Goal: Use online tool/utility: Use online tool/utility

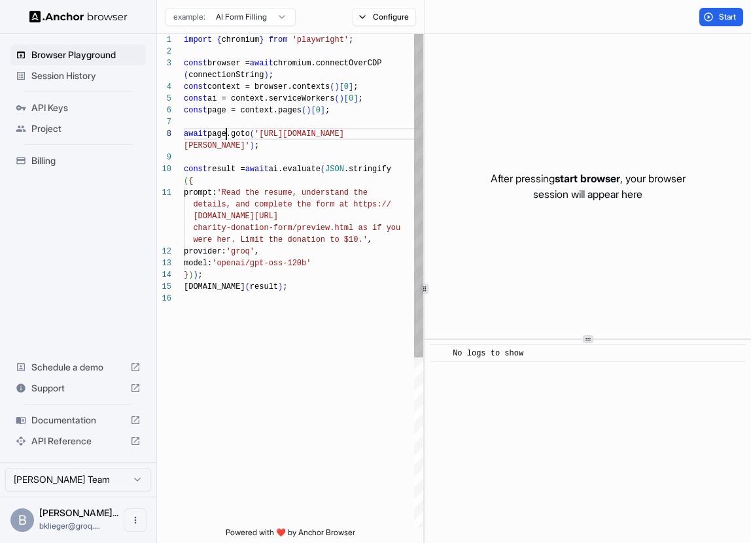
scroll to position [94, 0]
click at [228, 131] on div "import { chromium } from 'playwright' ; const browser = await chromium.connectO…" at bounding box center [303, 410] width 239 height 753
click at [281, 135] on div "import { chromium } from 'playwright' ; const browser = await chromium.connectO…" at bounding box center [303, 410] width 239 height 753
type textarea "**********"
click at [243, 153] on div "import { chromium } from 'playwright' ; const browser = await chromium.connectO…" at bounding box center [303, 410] width 239 height 753
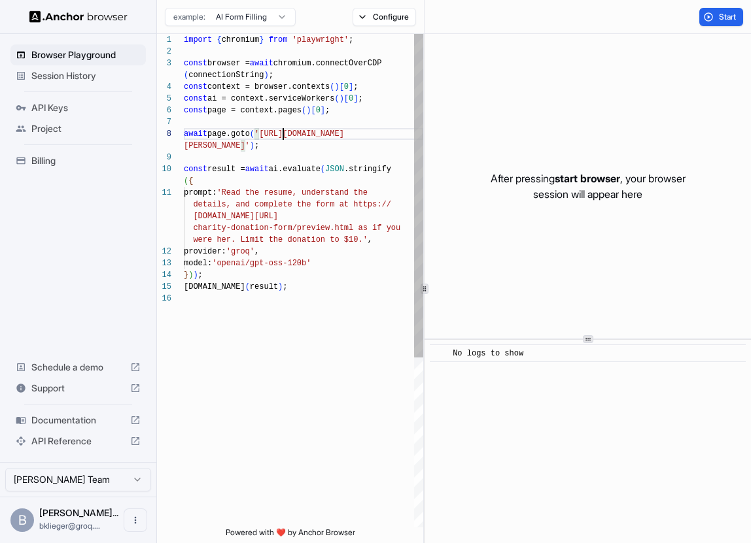
scroll to position [0, 0]
click at [275, 196] on div "import { chromium } from 'playwright' ; const browser = await chromium.connectO…" at bounding box center [303, 410] width 239 height 753
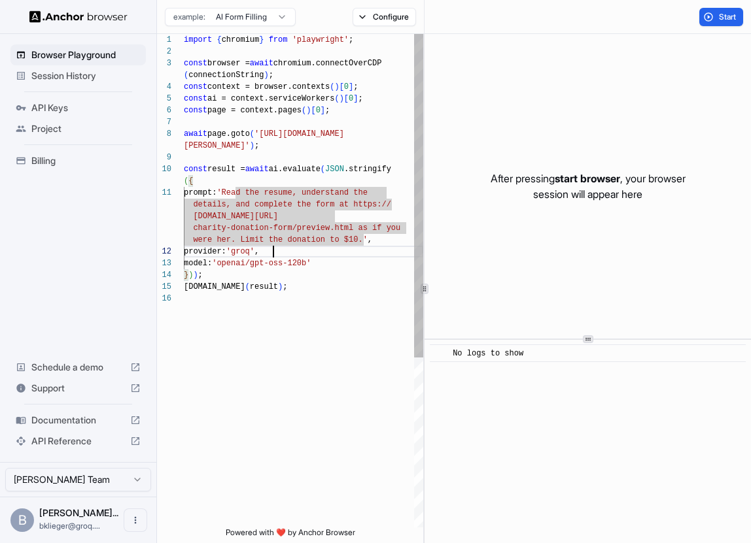
click at [273, 248] on div "import { chromium } from 'playwright' ; const browser = await chromium.connectO…" at bounding box center [303, 410] width 239 height 753
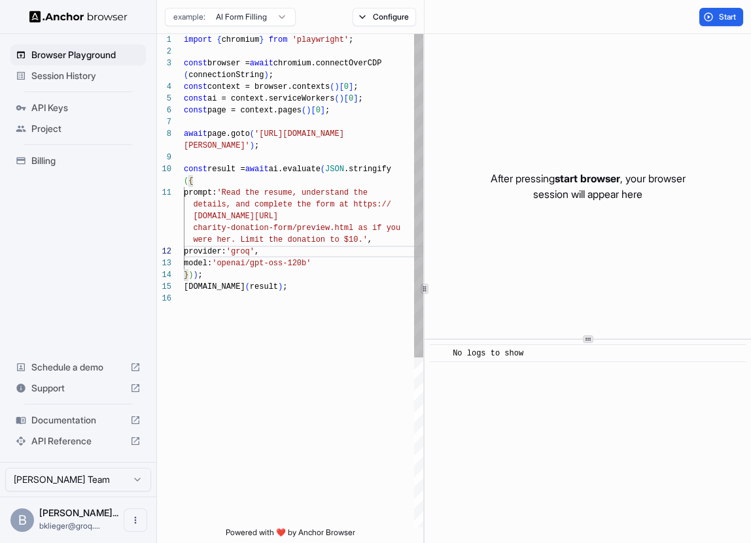
click at [254, 248] on div "import { chromium } from 'playwright' ; const browser = await chromium.connectO…" at bounding box center [303, 410] width 239 height 753
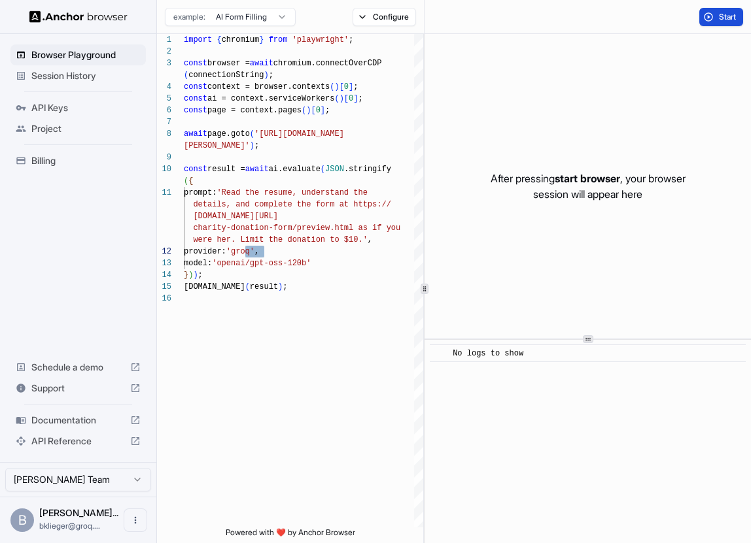
click at [719, 13] on span "Start" at bounding box center [728, 17] width 18 height 10
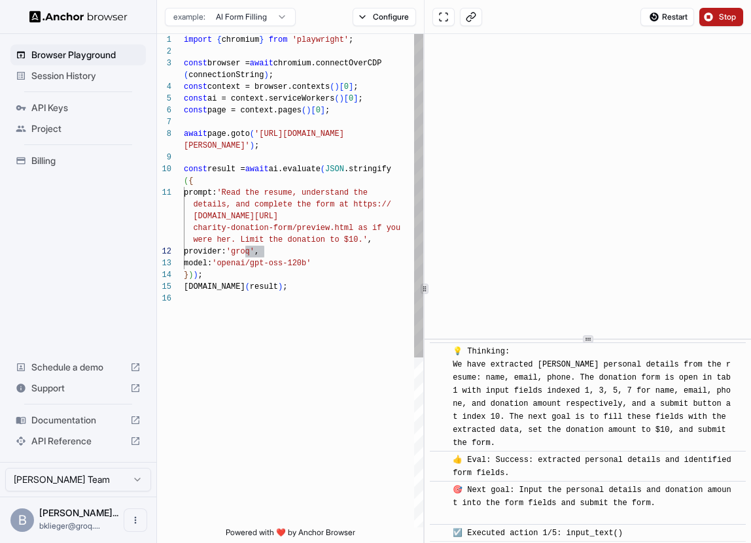
scroll to position [516, 0]
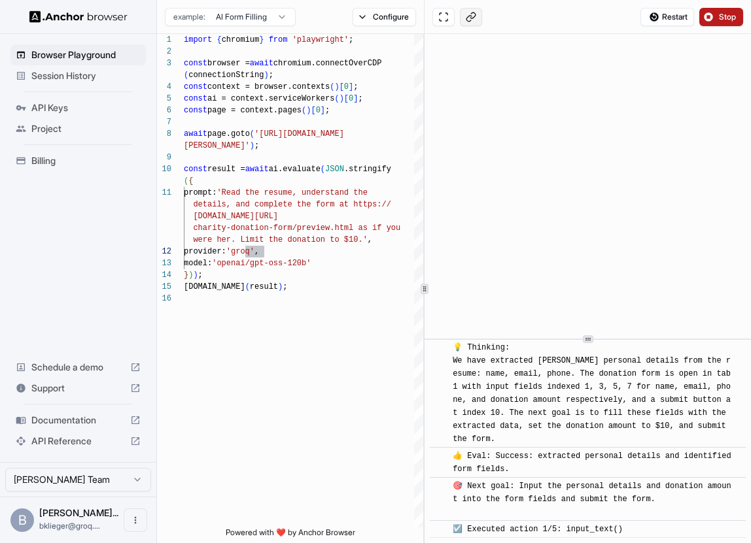
click at [472, 19] on button at bounding box center [471, 17] width 22 height 18
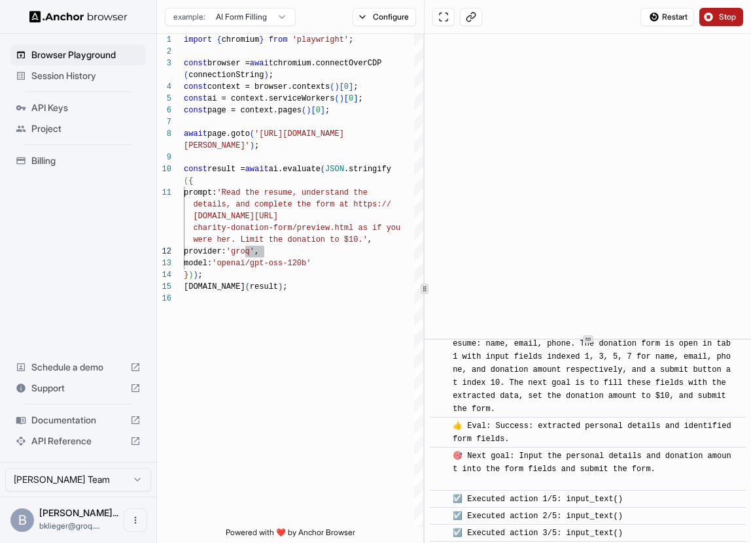
scroll to position [860, 0]
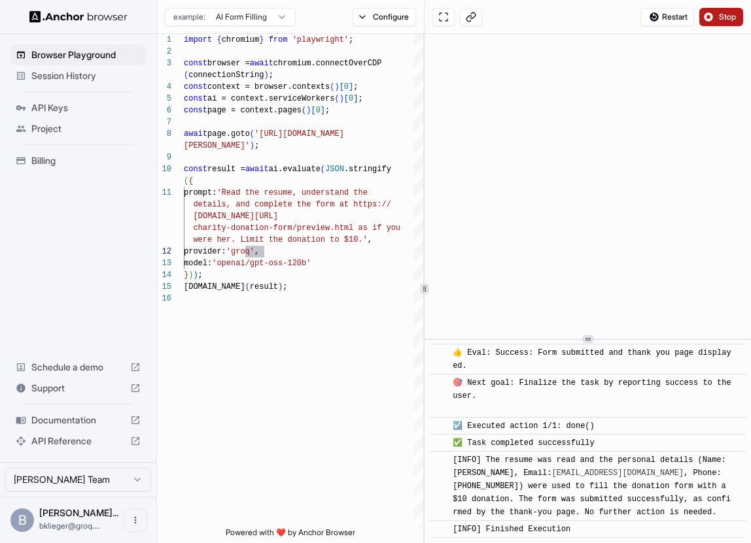
click at [239, 12] on html "Browser Playground Session History API Keys Project Billing Schedule a demo Sup…" at bounding box center [375, 271] width 751 height 543
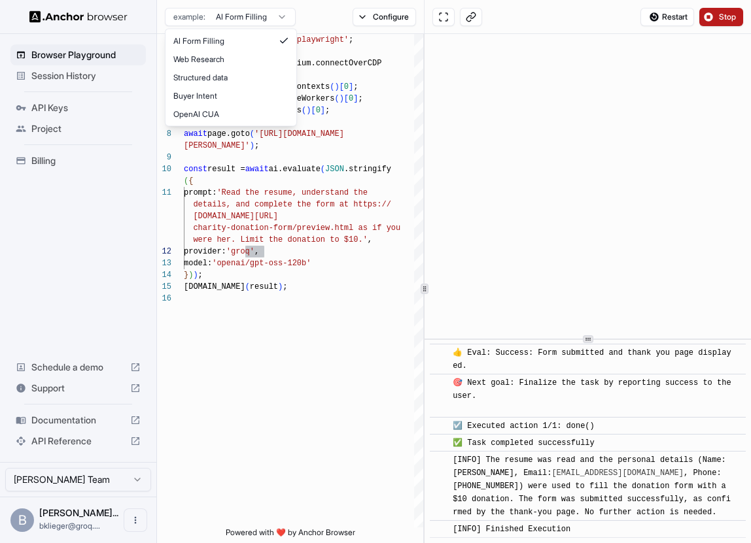
type textarea "**********"
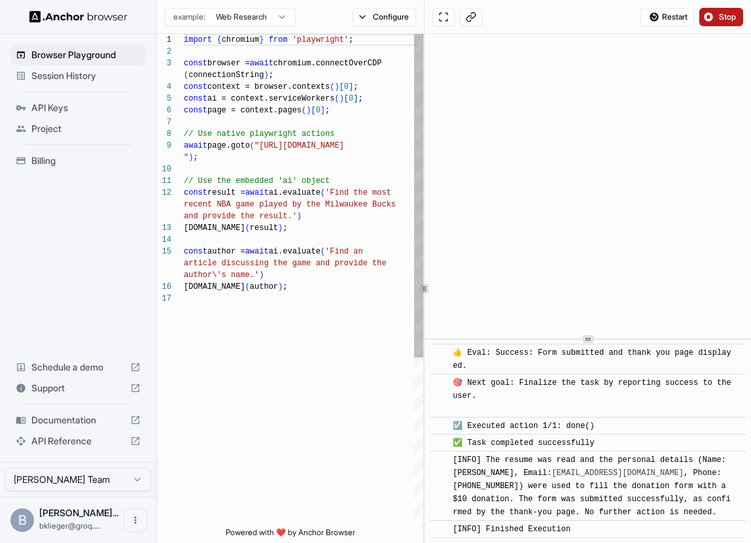
scroll to position [0, 0]
